Goal: Transaction & Acquisition: Purchase product/service

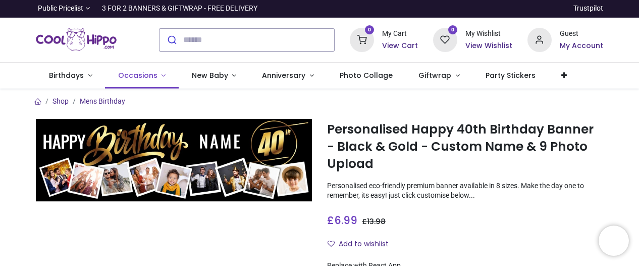
click at [162, 76] on link "Occasions" at bounding box center [142, 76] width 74 height 26
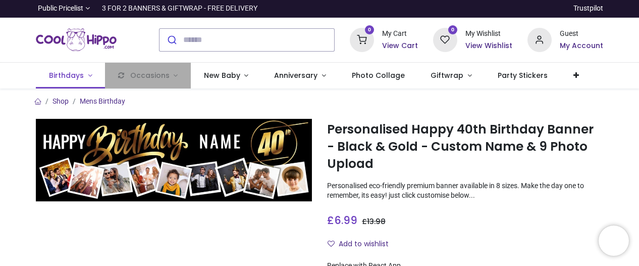
click at [61, 73] on span "Birthdays" at bounding box center [66, 75] width 35 height 10
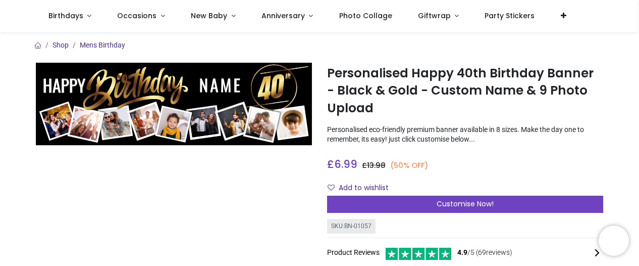
scroll to position [232, 0]
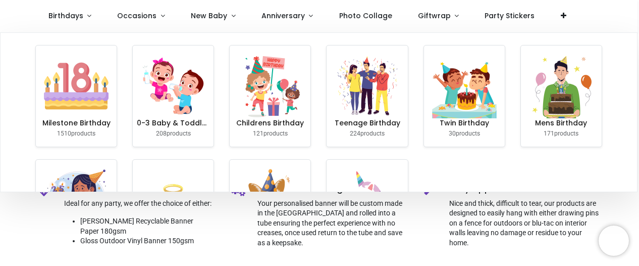
click at [501, 169] on div "Milestone Birthday 1510 products 0-3 Baby & Toddler Birthday 208 products Child…" at bounding box center [319, 146] width 582 height 227
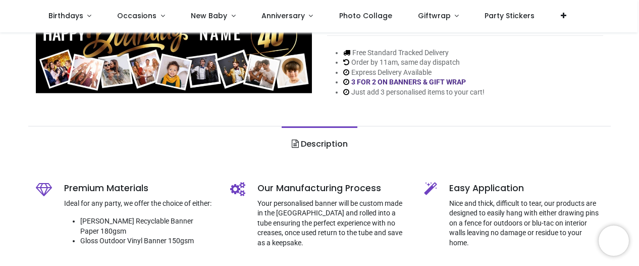
click at [363, 101] on div "Free Standard Tracked Delivery Order by 11am, same day dispatch Express Deliver…" at bounding box center [406, 77] width 158 height 58
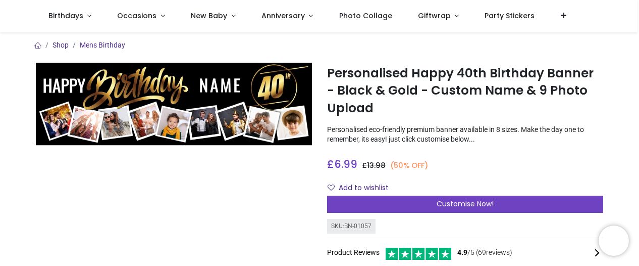
scroll to position [20, 0]
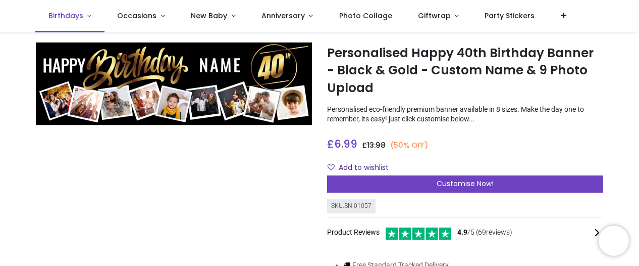
click at [88, 19] on link "Birthdays" at bounding box center [69, 16] width 69 height 32
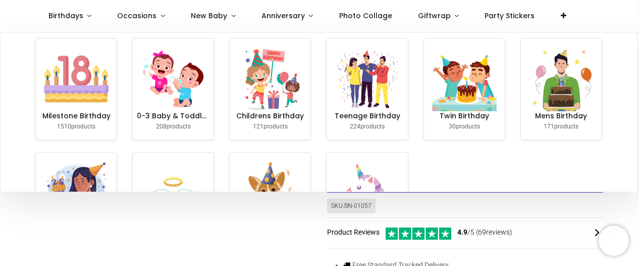
scroll to position [0, 0]
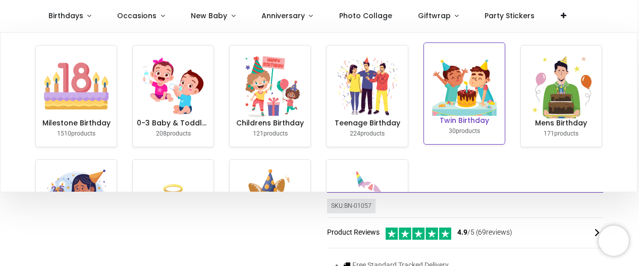
click at [470, 92] on img at bounding box center [464, 83] width 65 height 65
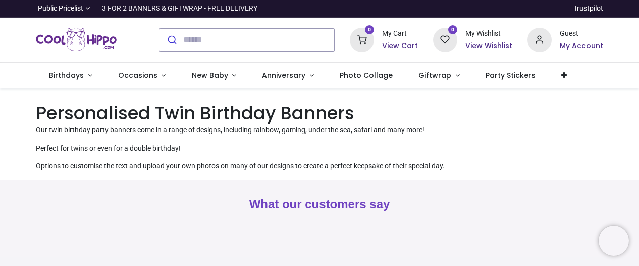
click at [309, 147] on p "Perfect for twins or even for a double birthday!" at bounding box center [319, 148] width 567 height 10
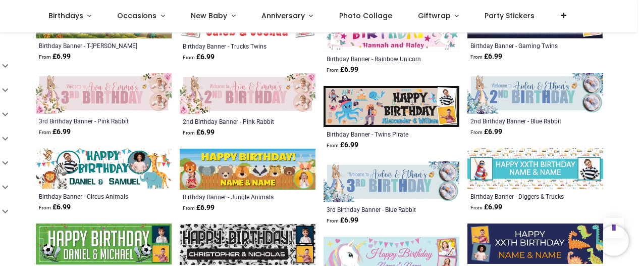
scroll to position [687, 0]
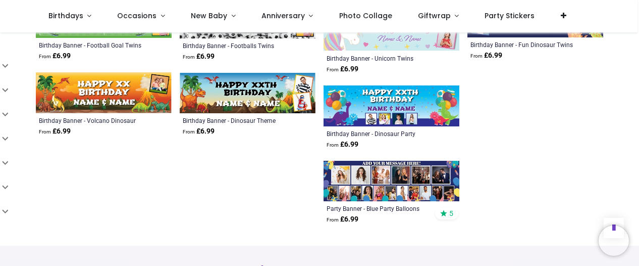
click at [396, 190] on img at bounding box center [392, 181] width 136 height 41
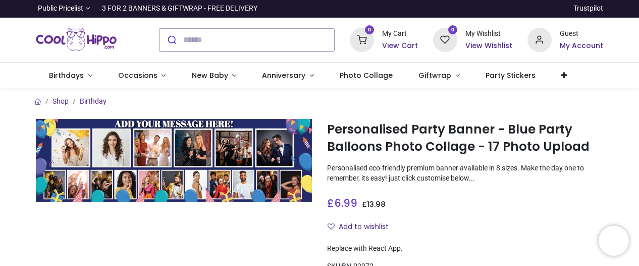
click at [293, 221] on div at bounding box center [173, 232] width 291 height 226
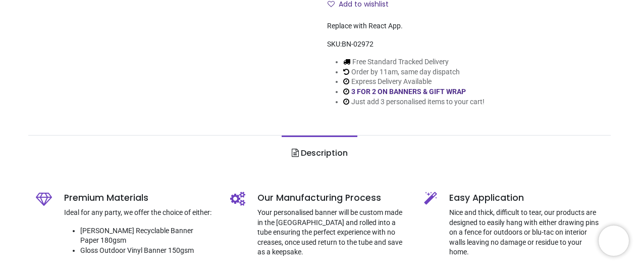
scroll to position [222, 0]
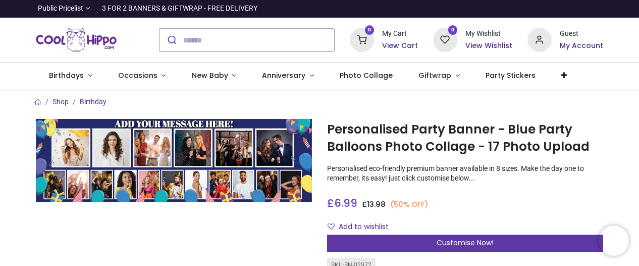
click at [450, 247] on div "Customise Now!" at bounding box center [465, 242] width 276 height 17
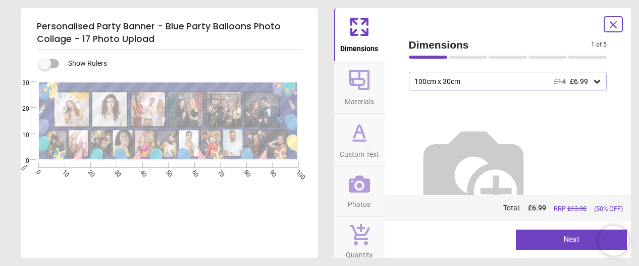
scroll to position [70, 0]
click at [362, 104] on span "Materials" at bounding box center [359, 99] width 29 height 15
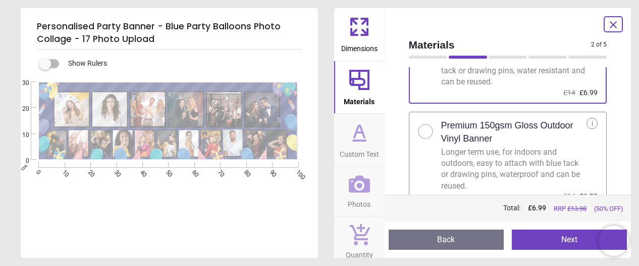
scroll to position [87, 0]
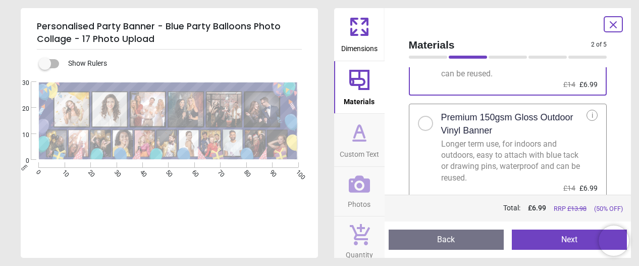
click at [426, 125] on div at bounding box center [426, 123] width 6 height 6
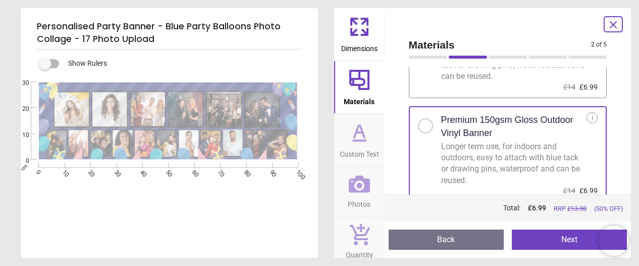
scroll to position [87, 0]
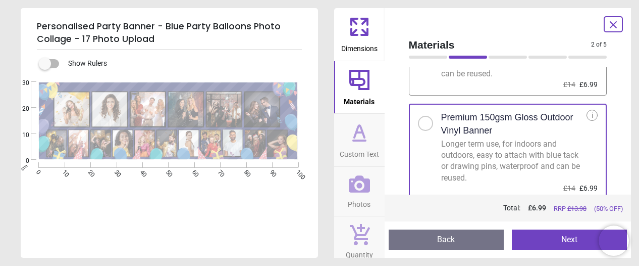
click at [359, 135] on icon at bounding box center [359, 132] width 24 height 24
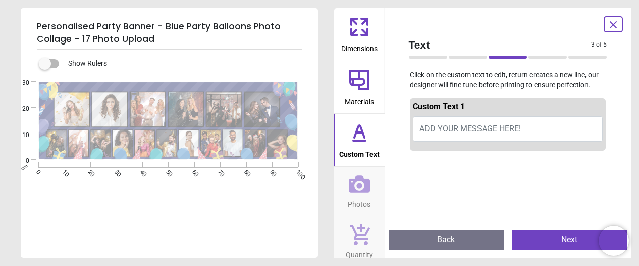
click at [441, 133] on span "ADD YOUR MESSAGE HERE!" at bounding box center [470, 129] width 101 height 10
click at [174, 88] on textarea "**********" at bounding box center [169, 87] width 226 height 8
click at [210, 88] on textarea "**********" at bounding box center [169, 87] width 226 height 8
click at [365, 194] on span "Photos" at bounding box center [359, 201] width 23 height 15
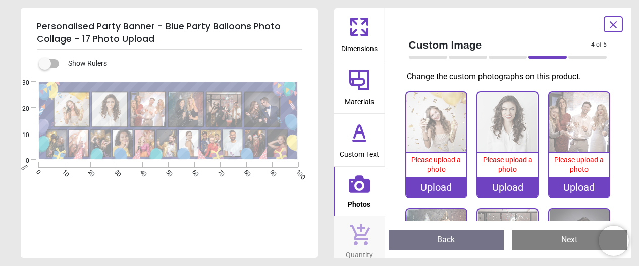
drag, startPoint x: 615, startPoint y: 108, endPoint x: 621, endPoint y: 147, distance: 39.8
click at [621, 147] on div "Custom Image 4 of 5 4 of 6 Change the custom photographs on this product. 0% Pl…" at bounding box center [508, 132] width 247 height 249
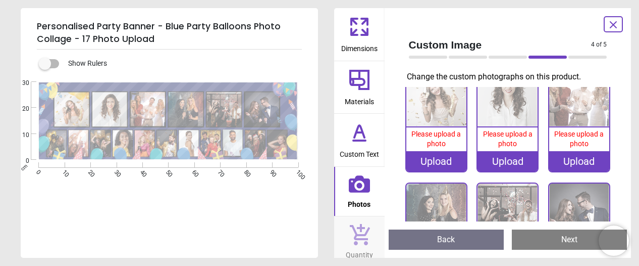
scroll to position [0, 0]
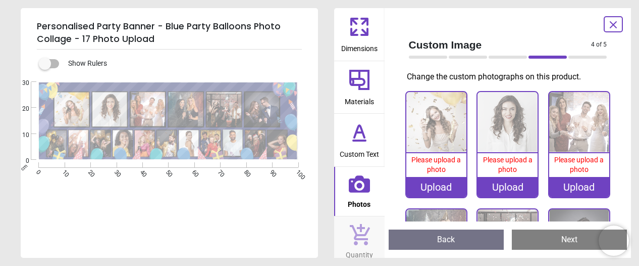
click at [354, 140] on icon at bounding box center [359, 140] width 12 height 0
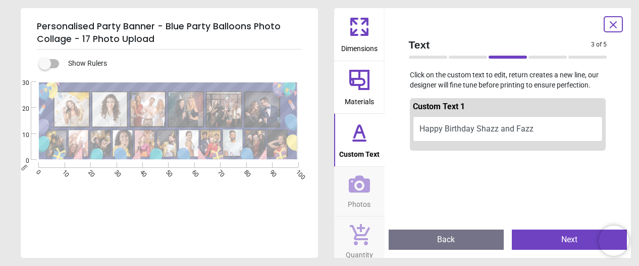
click at [547, 132] on button "Happy Birthday Shazz and Fazz" at bounding box center [508, 128] width 190 height 25
click at [523, 128] on button "Happy Birthday Shazz and Fazz" at bounding box center [508, 128] width 190 height 25
click at [443, 129] on button "Happy Birthday Shazz and Fazz" at bounding box center [508, 128] width 190 height 25
click at [356, 86] on icon at bounding box center [359, 80] width 24 height 24
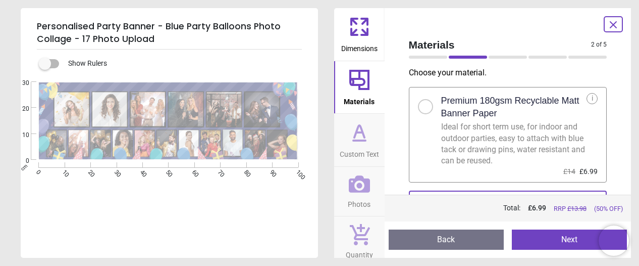
click at [368, 143] on icon at bounding box center [359, 132] width 24 height 24
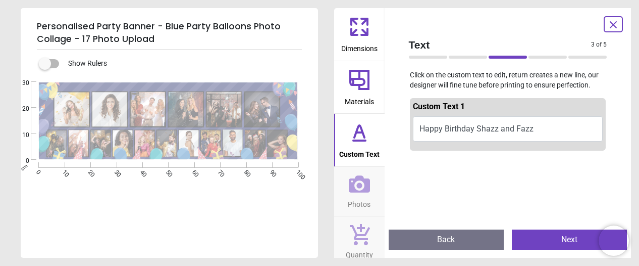
click at [489, 129] on button "Happy Birthday Shazz and Fazz" at bounding box center [508, 128] width 190 height 25
type textarea "*"
paste textarea "**********"
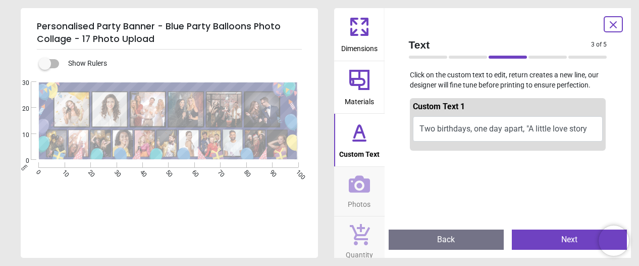
click at [187, 84] on div "Created with Snap null" at bounding box center [168, 121] width 295 height 78
click at [253, 86] on div "Created with Snap null" at bounding box center [168, 121] width 295 height 78
click at [242, 87] on div "Created with Snap null" at bounding box center [168, 121] width 295 height 78
click at [246, 85] on div "Created with Snap null" at bounding box center [168, 121] width 295 height 78
click at [456, 129] on button "Two birthdays, one day apart, "A little love story" at bounding box center [508, 128] width 190 height 25
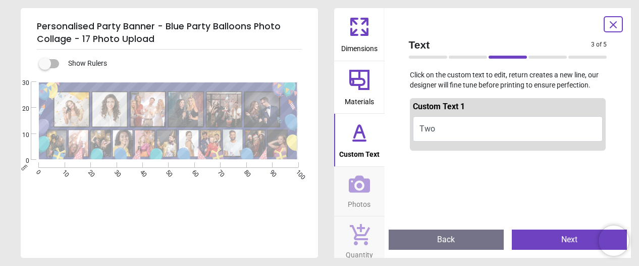
type textarea "*"
paste textarea "**********"
click at [251, 87] on div "Created with Snap null" at bounding box center [168, 121] width 295 height 78
click at [183, 84] on div "Created with Snap null" at bounding box center [168, 121] width 295 height 78
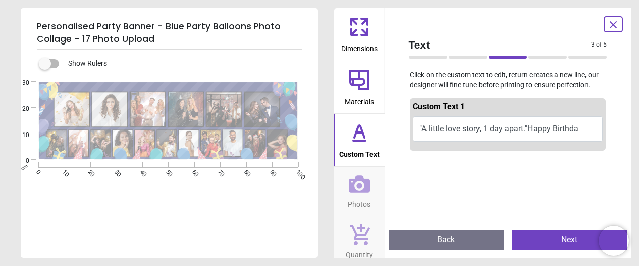
click at [252, 88] on div "Created with Snap null" at bounding box center [168, 121] width 295 height 78
click at [582, 130] on button ""A little love story, 1 day apart."Happy Birthda" at bounding box center [508, 128] width 190 height 25
type textarea "**********"
